Goal: Task Accomplishment & Management: Manage account settings

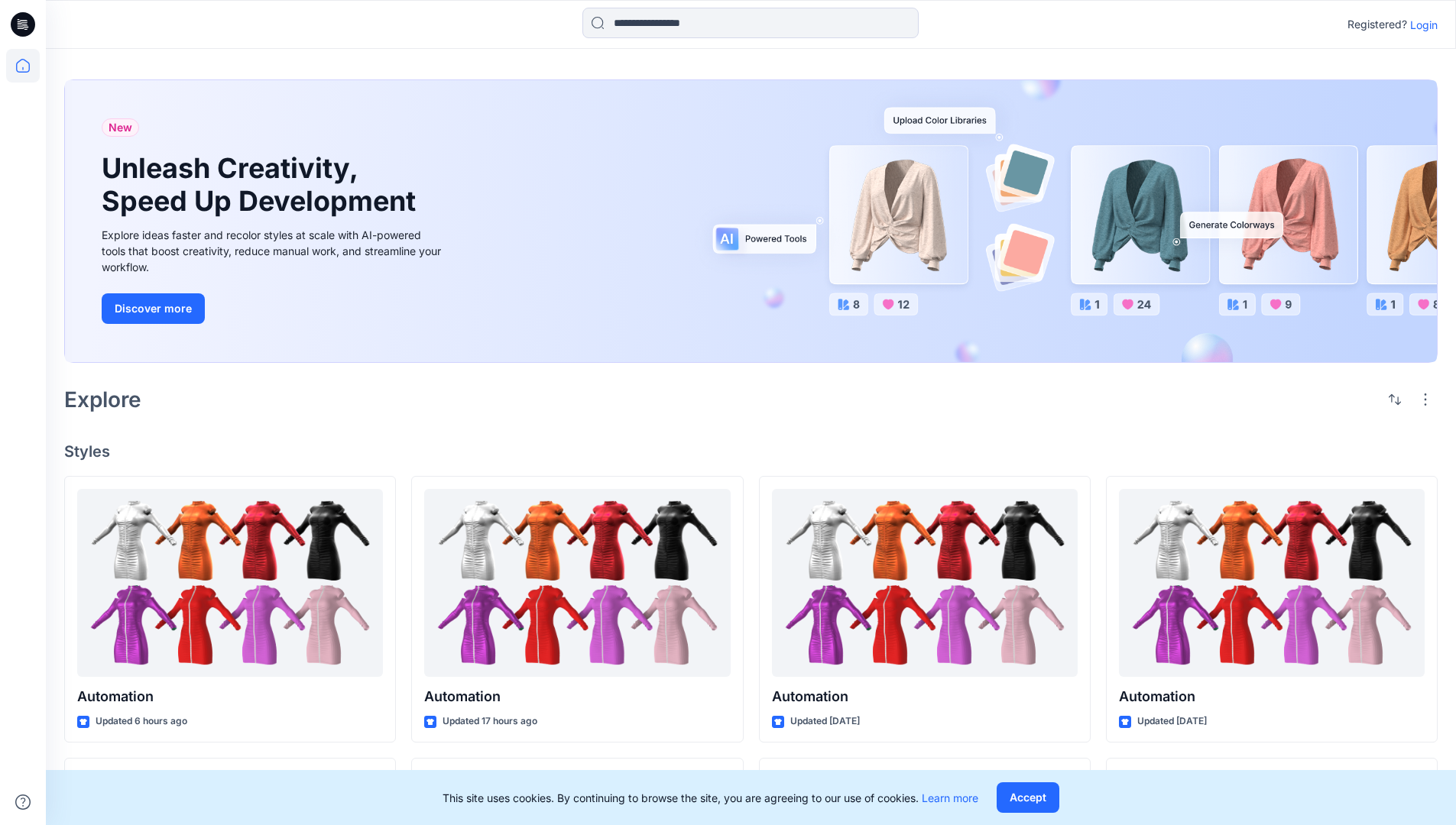
click at [1428, 27] on p "Login" at bounding box center [1424, 25] width 28 height 16
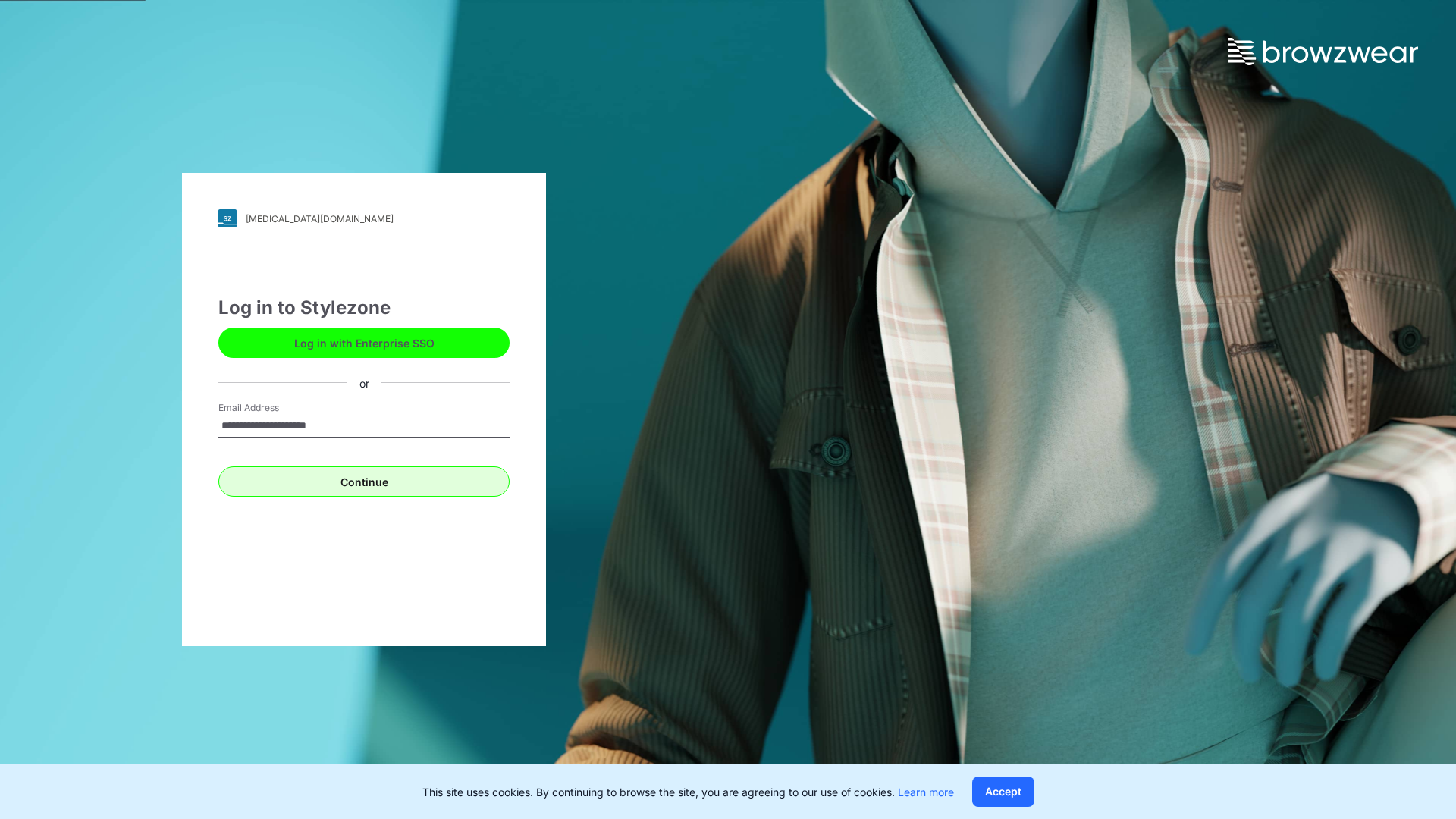
type input "**********"
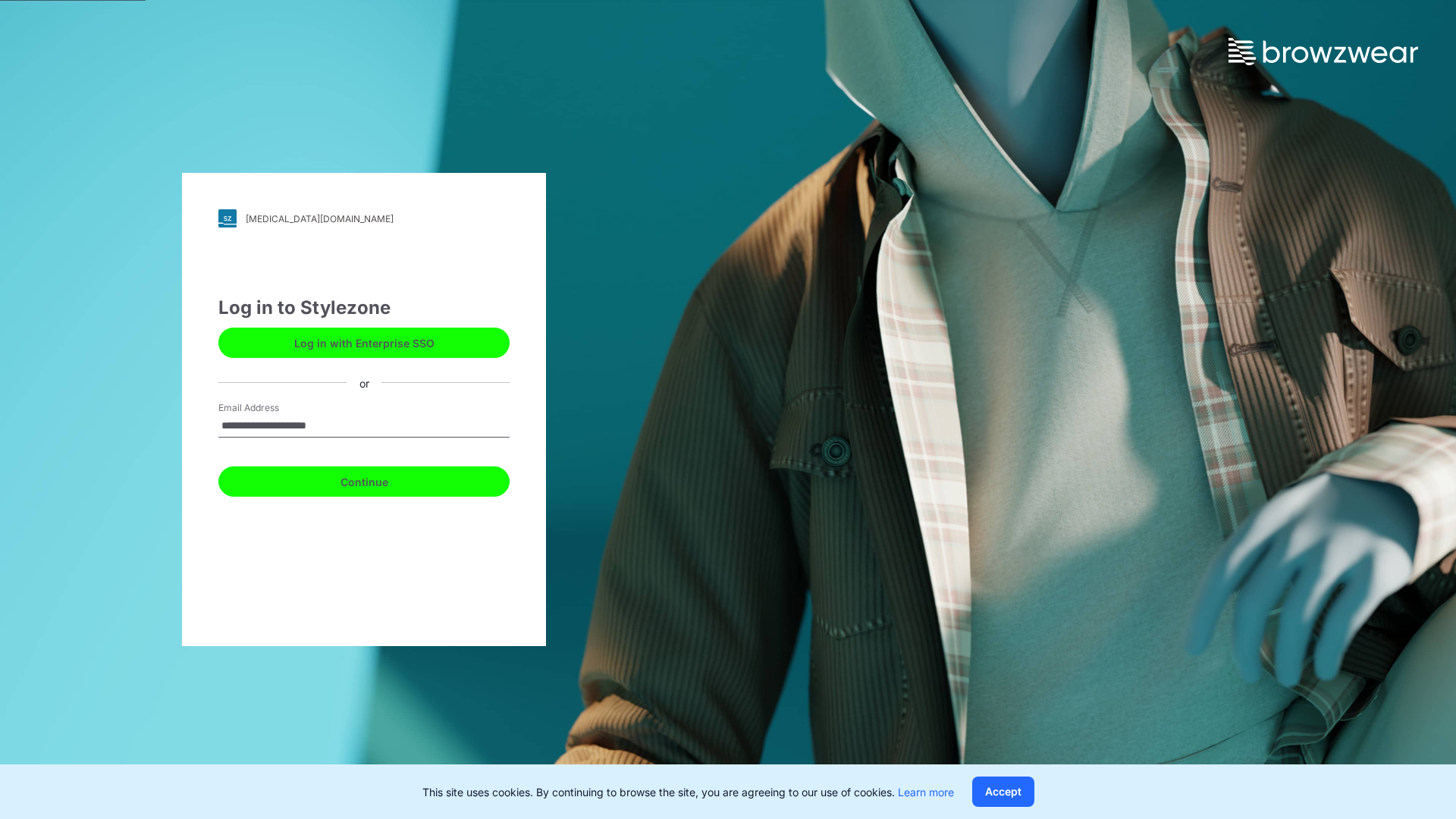
click at [390, 474] on button "Continue" at bounding box center [364, 481] width 291 height 30
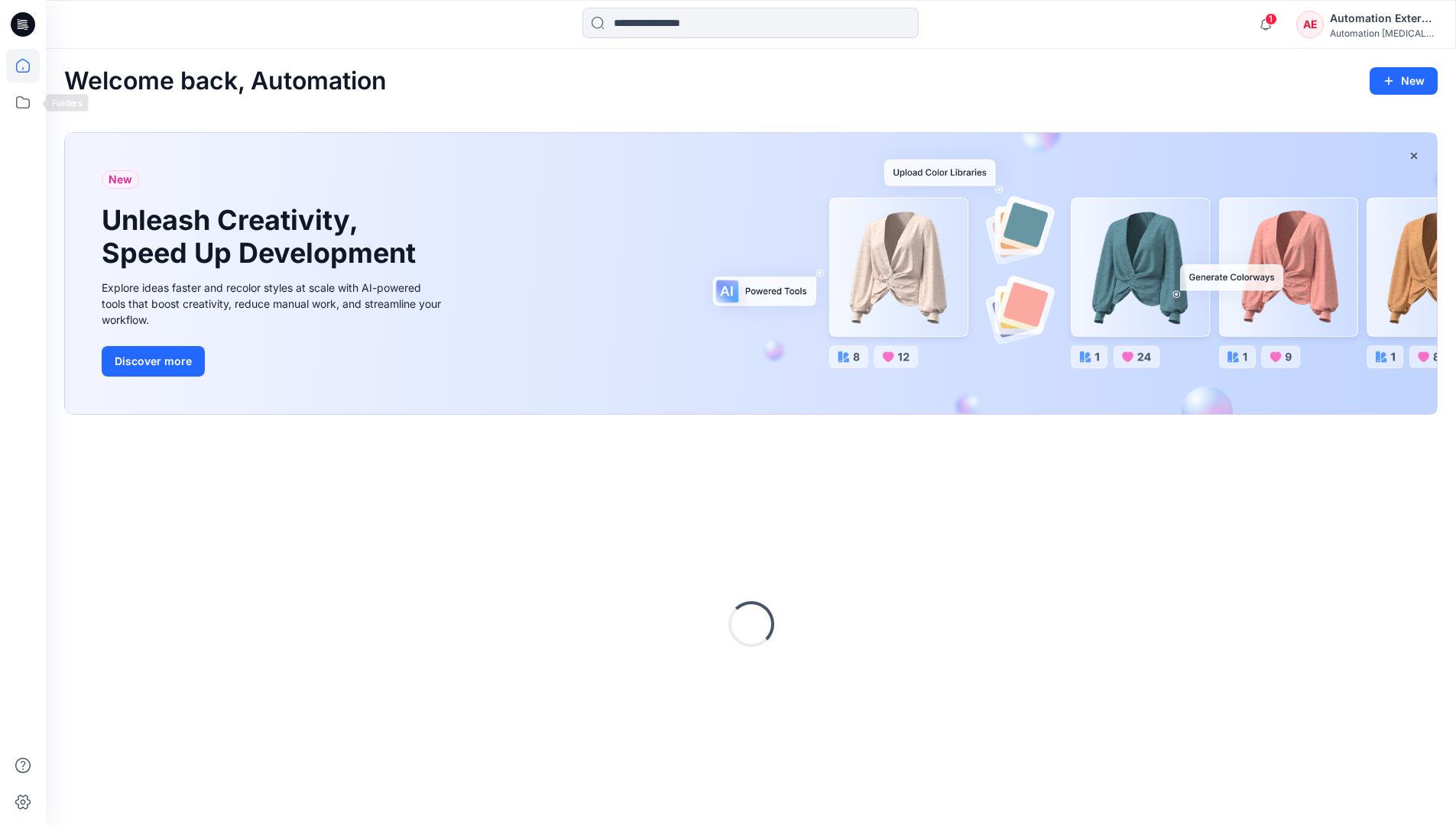
click at [24, 109] on icon at bounding box center [22, 102] width 34 height 34
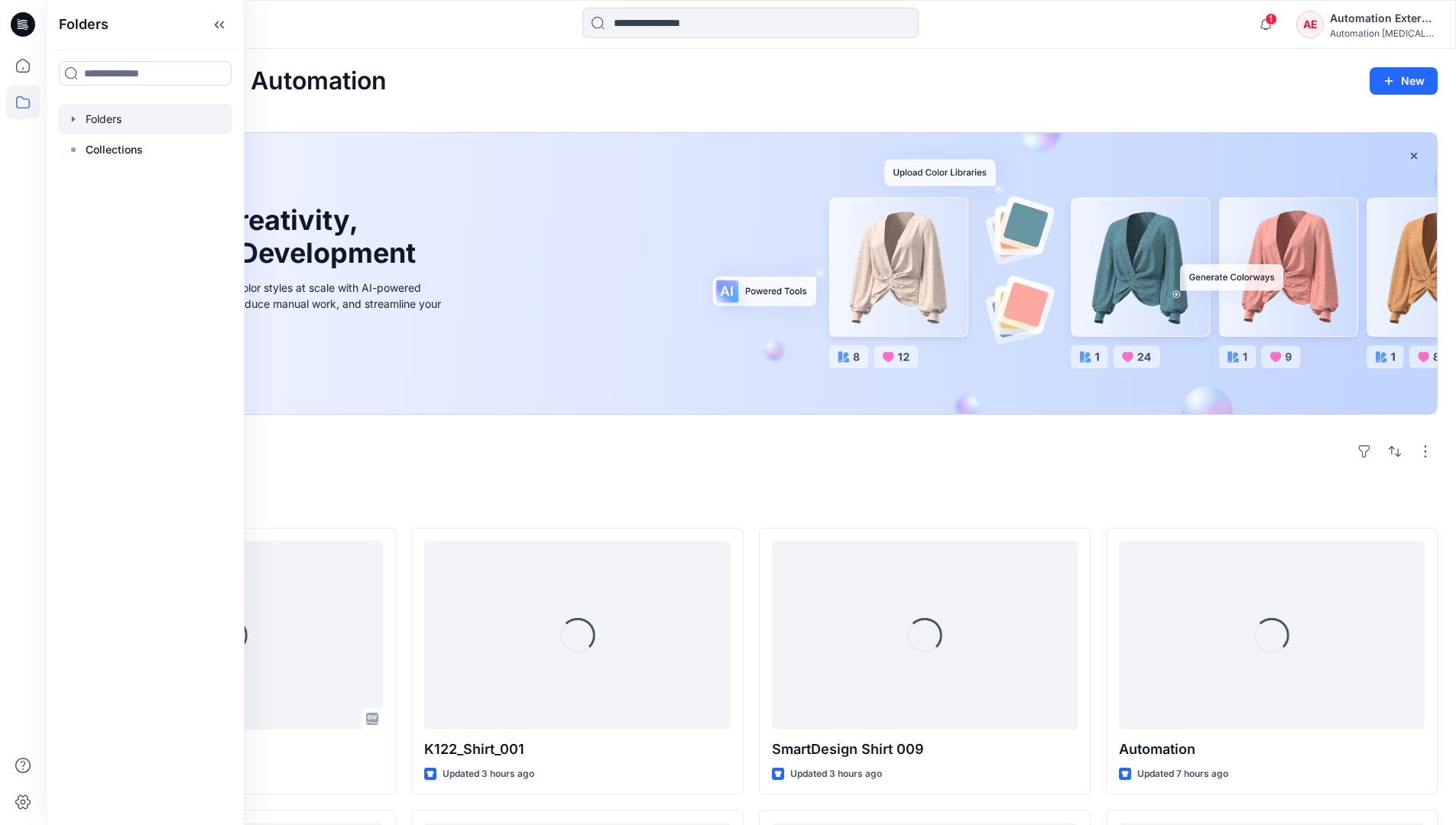
click at [116, 111] on div at bounding box center [145, 119] width 174 height 30
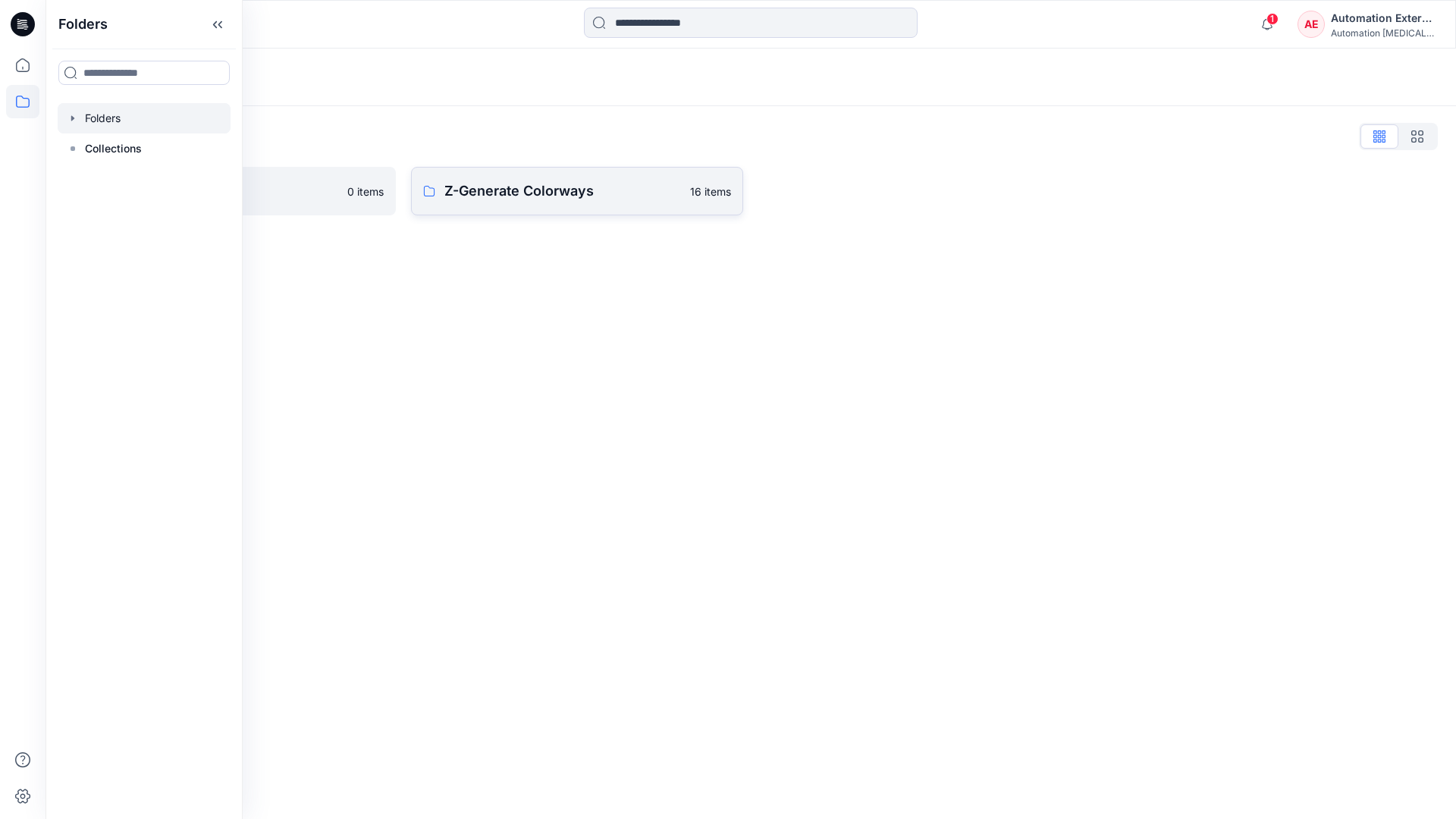
click at [535, 194] on p "Z-Generate Colorways" at bounding box center [562, 191] width 237 height 21
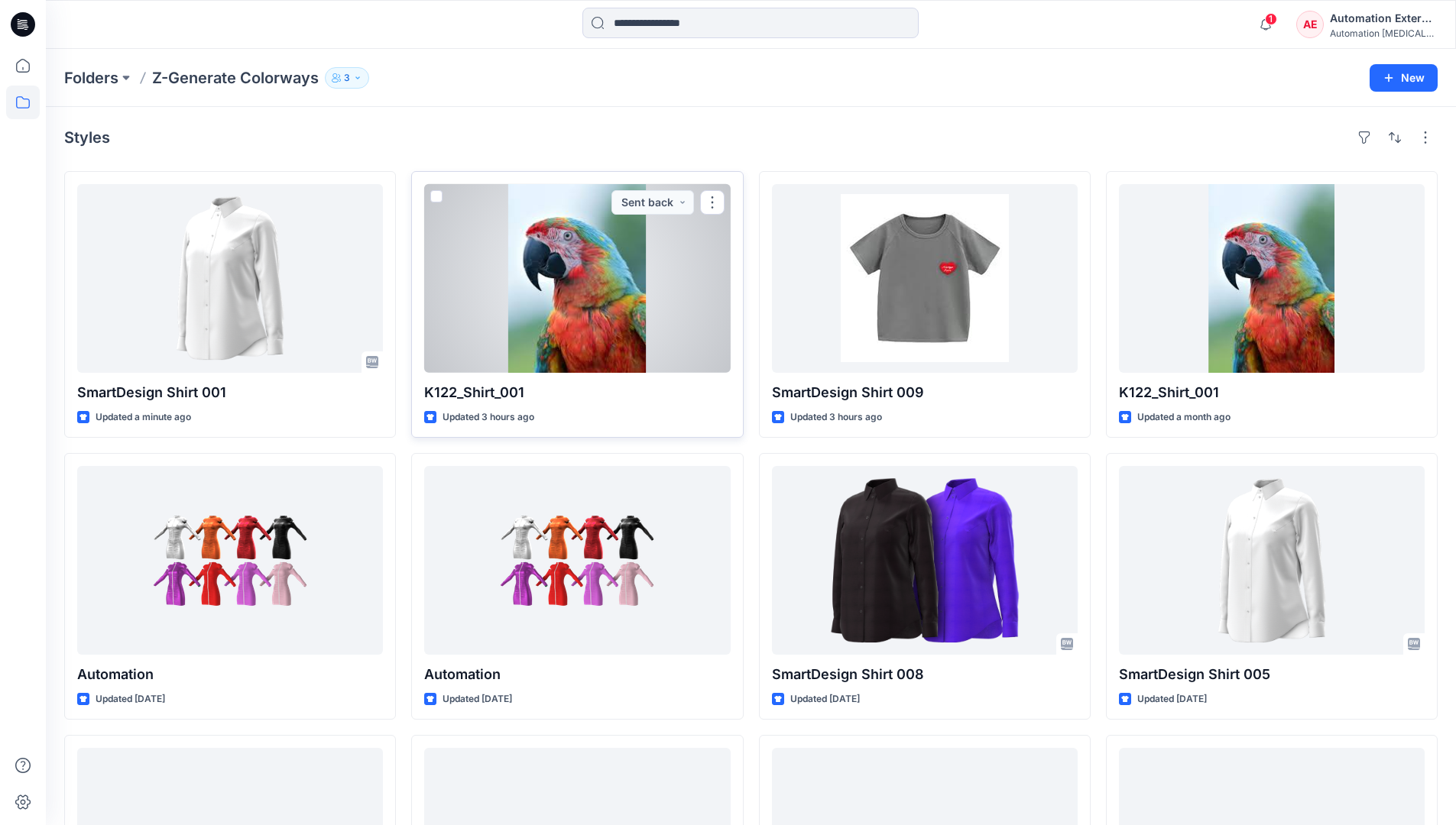
click at [442, 199] on span at bounding box center [436, 196] width 12 height 12
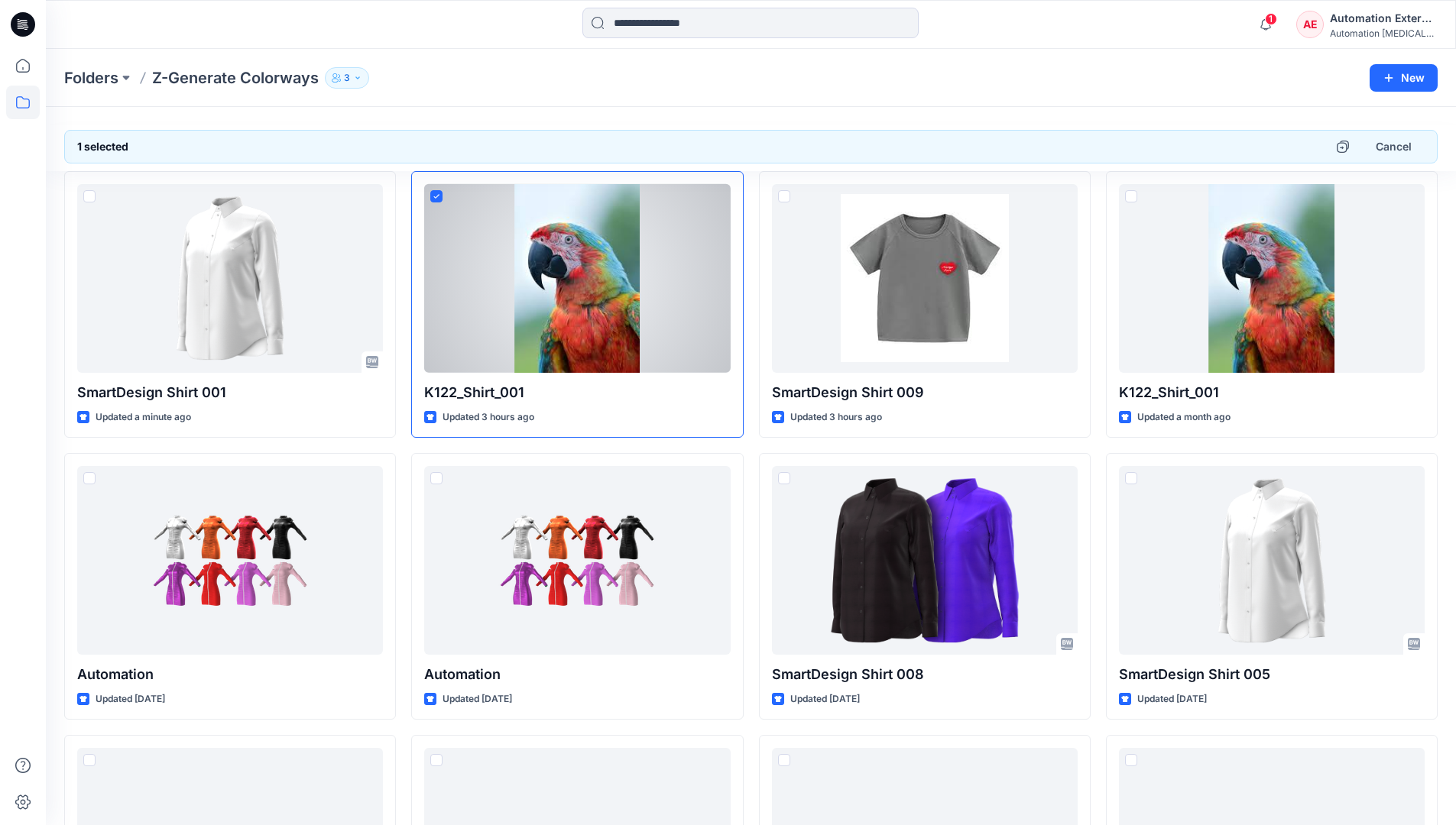
click at [1385, 18] on div "Automation External" at bounding box center [1383, 18] width 107 height 18
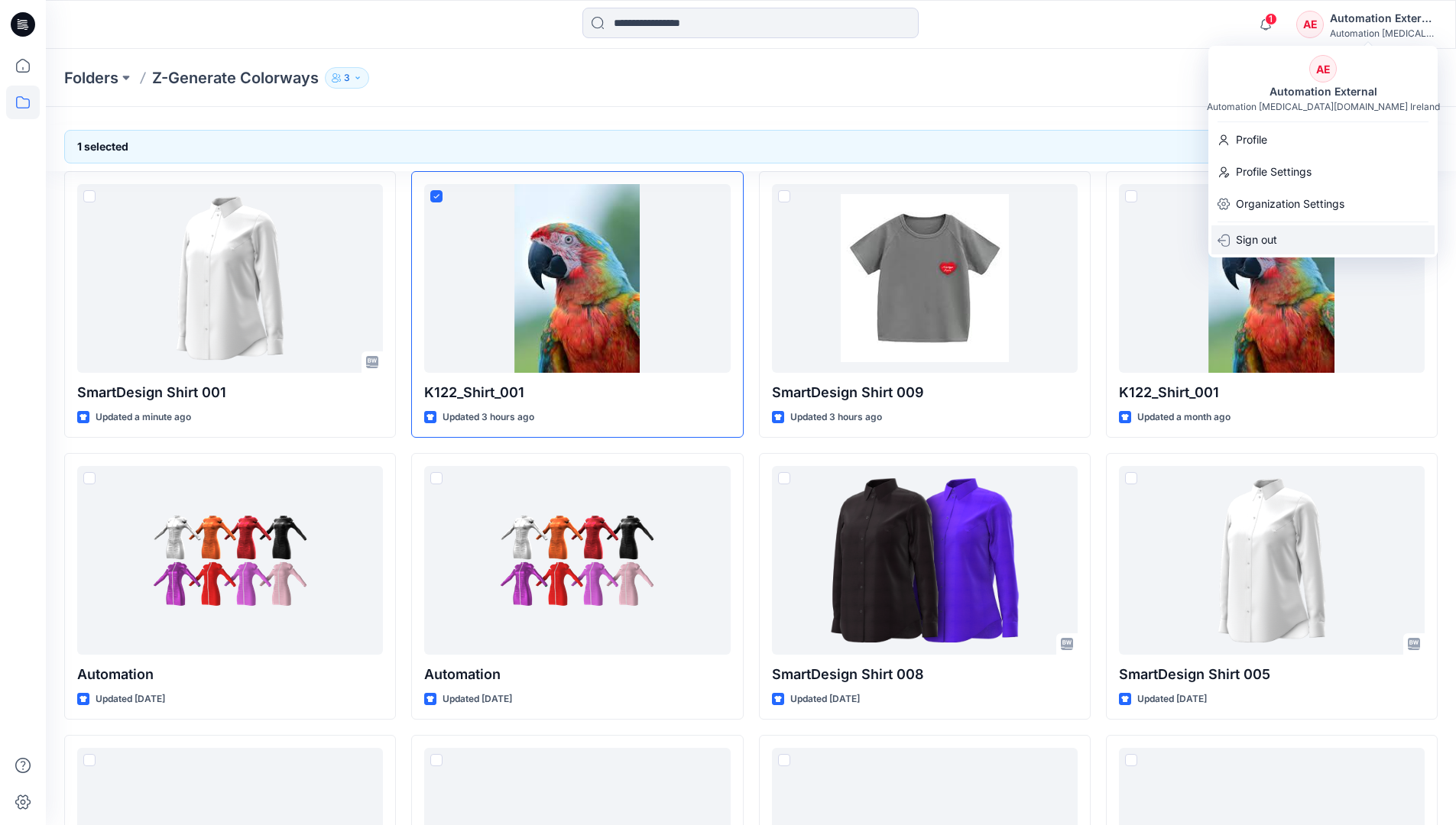
click at [1293, 235] on div "Sign out" at bounding box center [1323, 239] width 223 height 29
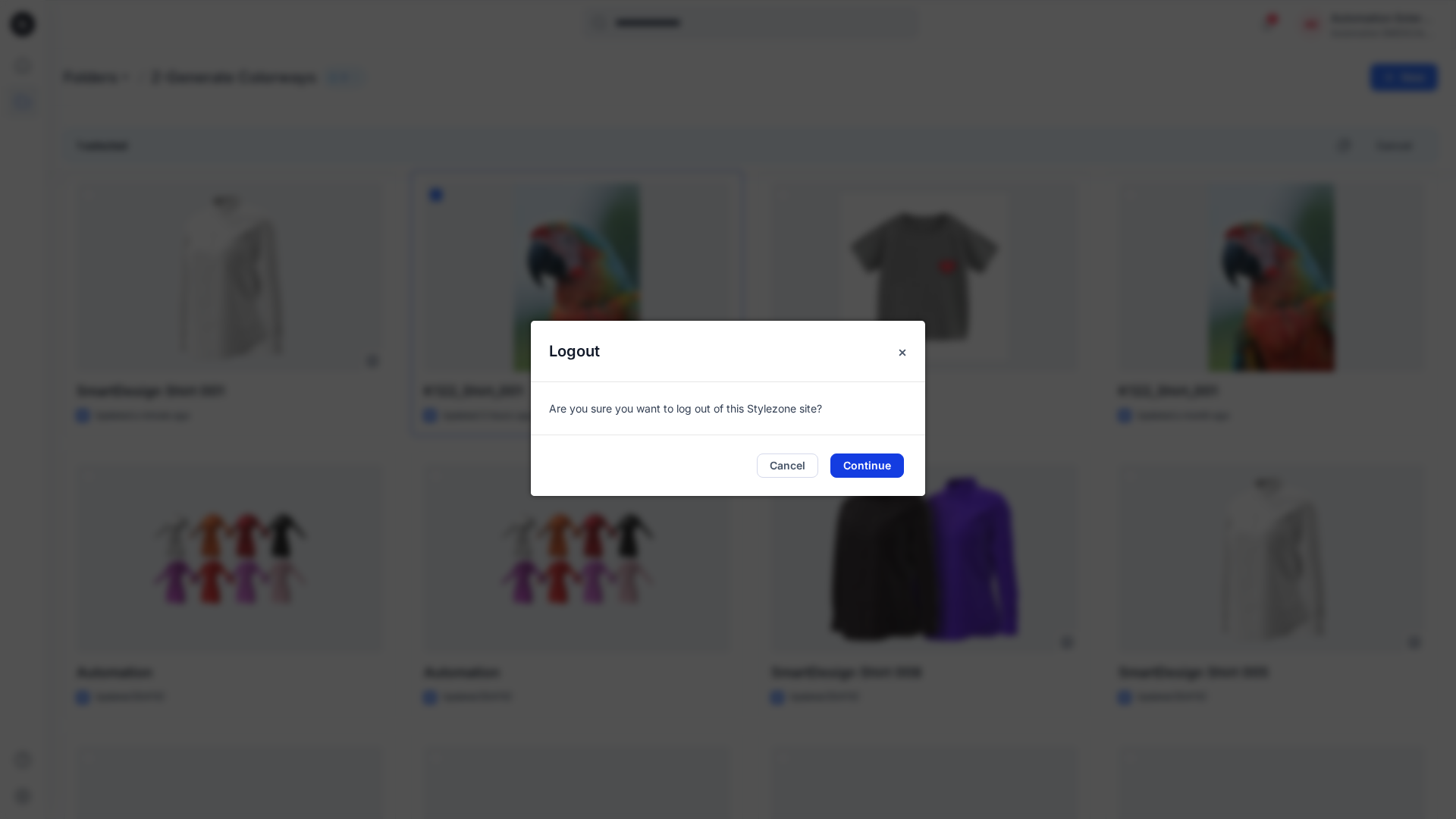
click at [892, 466] on button "Continue" at bounding box center [867, 466] width 73 height 24
